Goal: Task Accomplishment & Management: Manage account settings

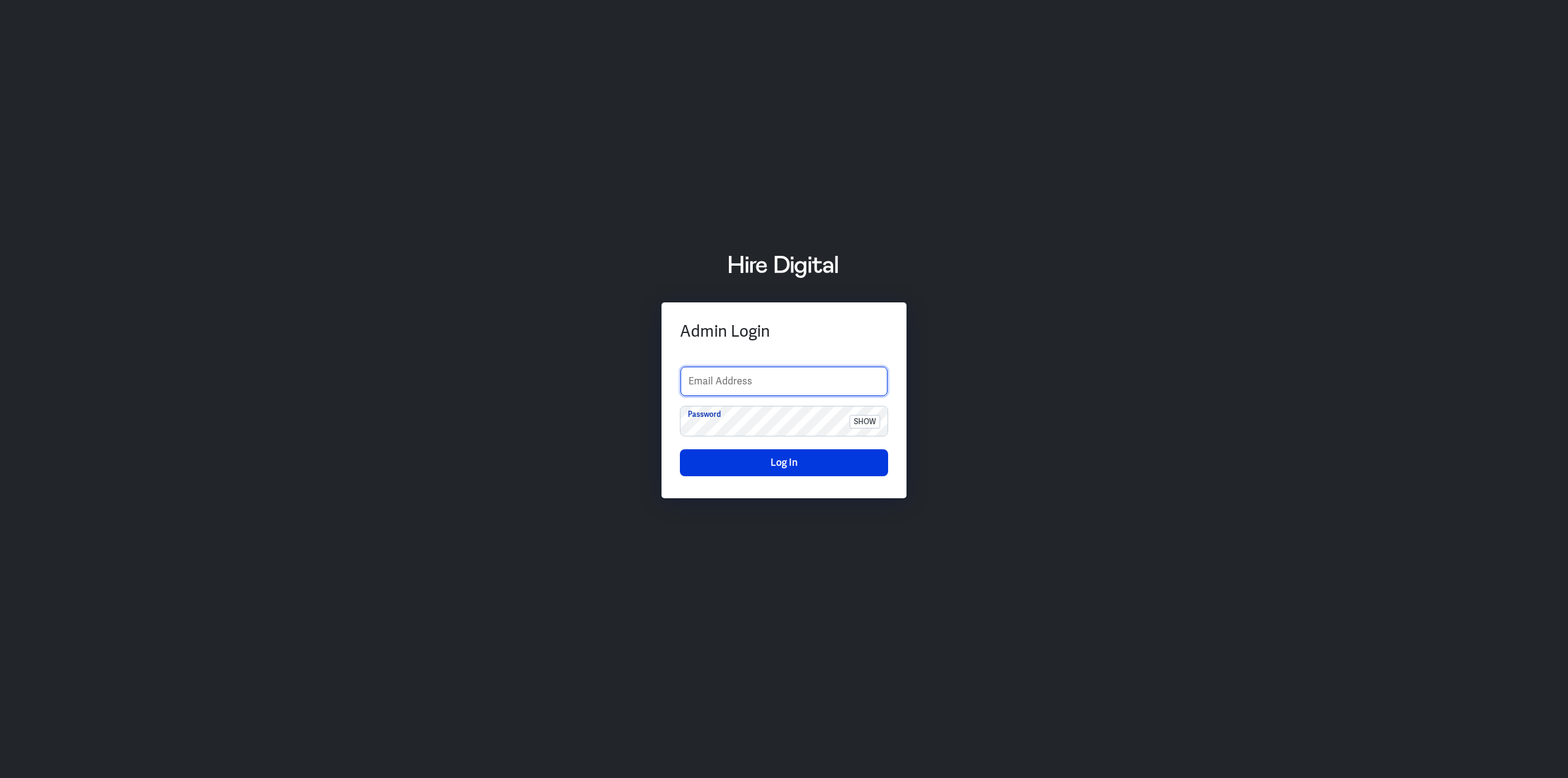
click at [782, 384] on input "text" at bounding box center [784, 381] width 207 height 29
type input "boltadmin"
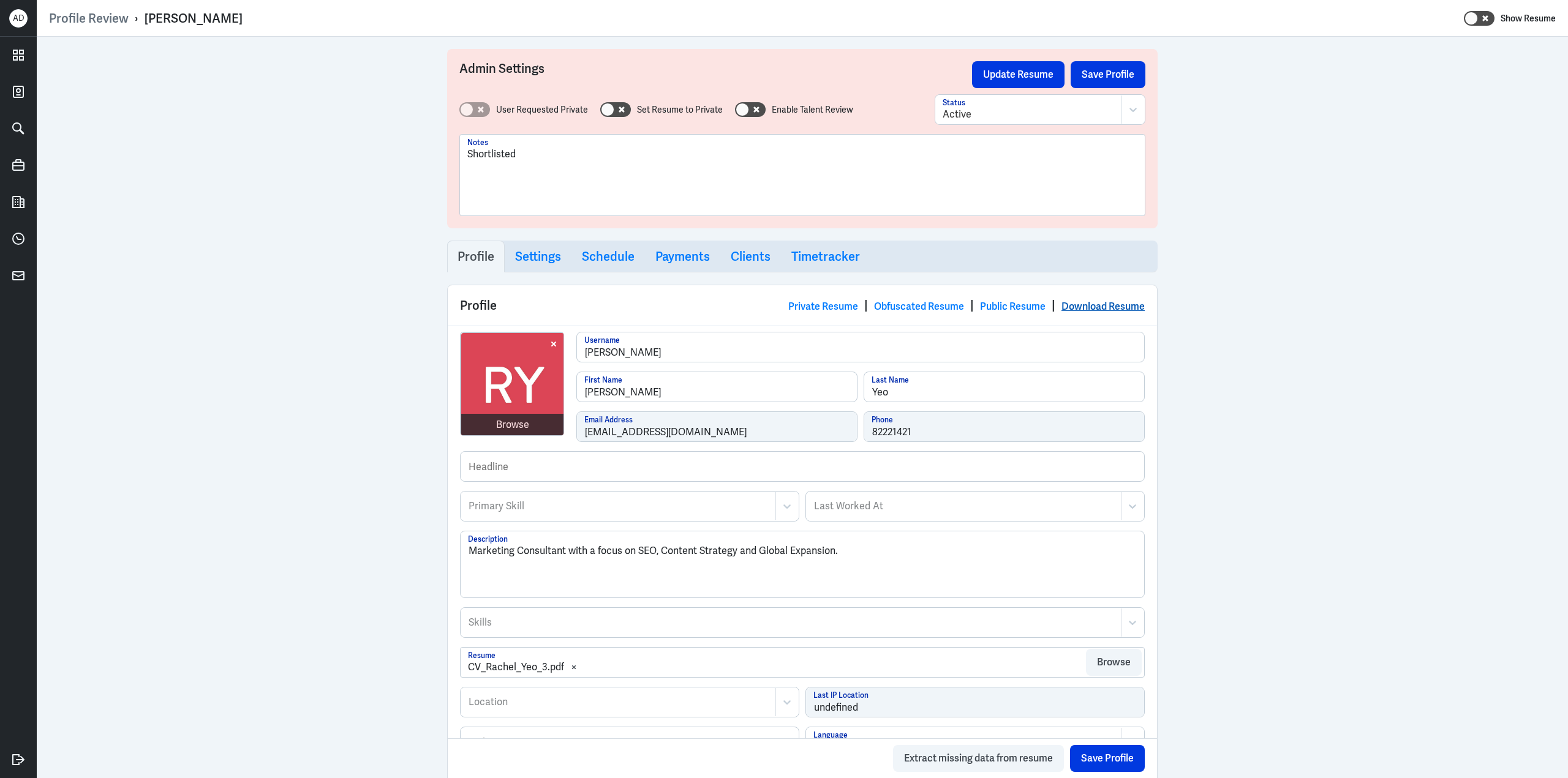
click at [1103, 308] on link "Download Resume" at bounding box center [1102, 306] width 83 height 13
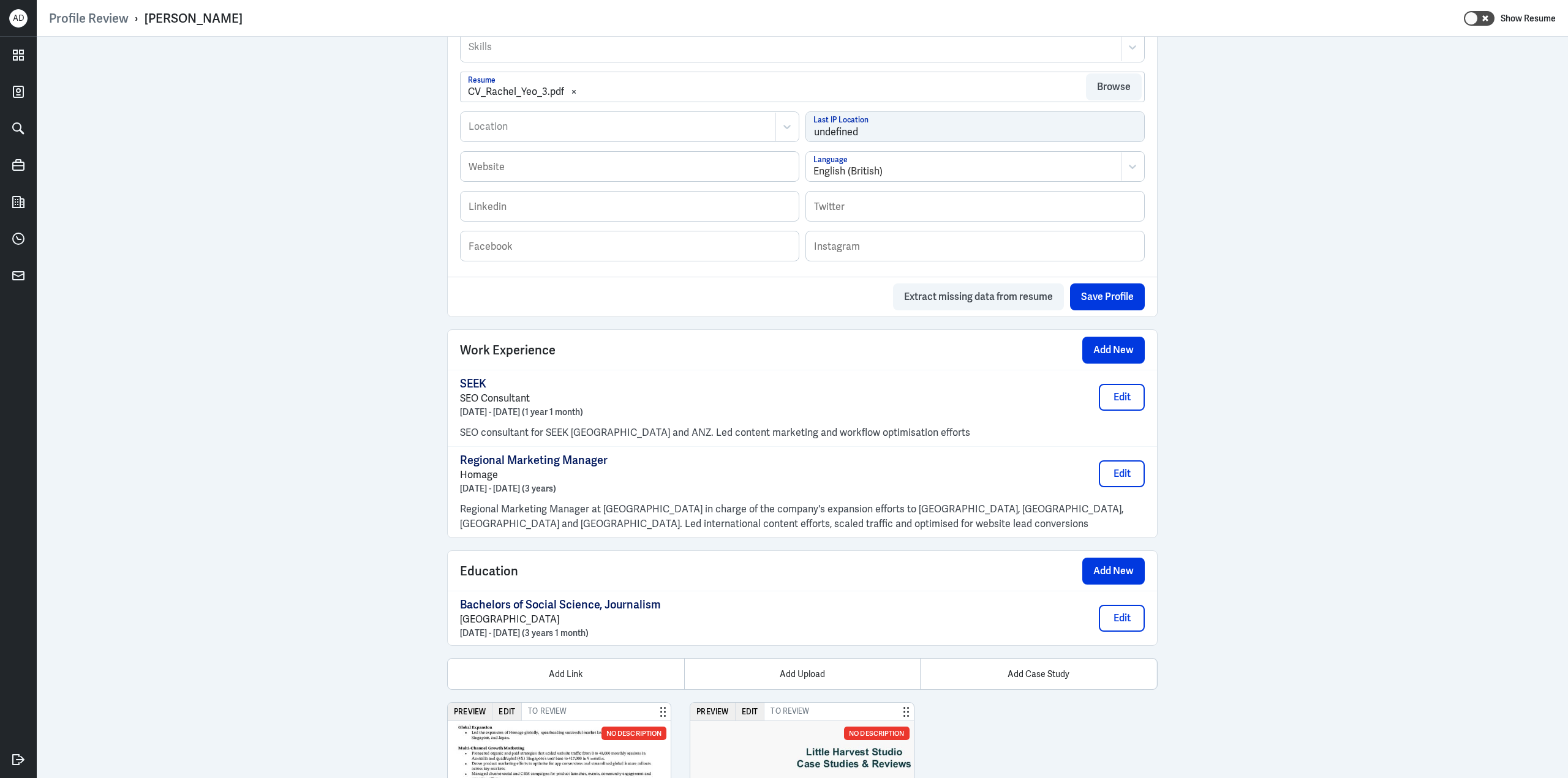
scroll to position [701, 0]
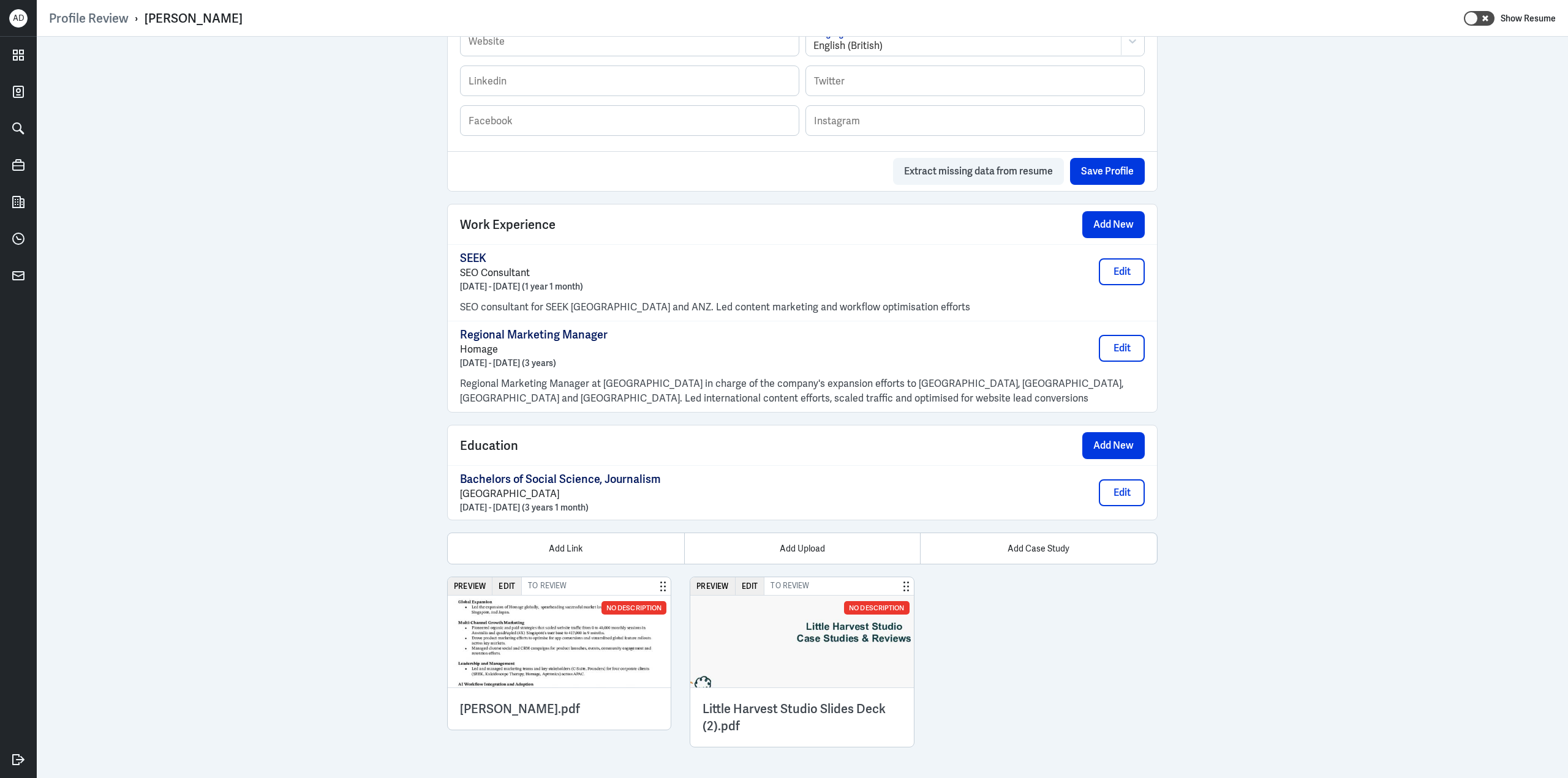
click at [806, 665] on img at bounding box center [801, 642] width 223 height 92
